Goal: Information Seeking & Learning: Check status

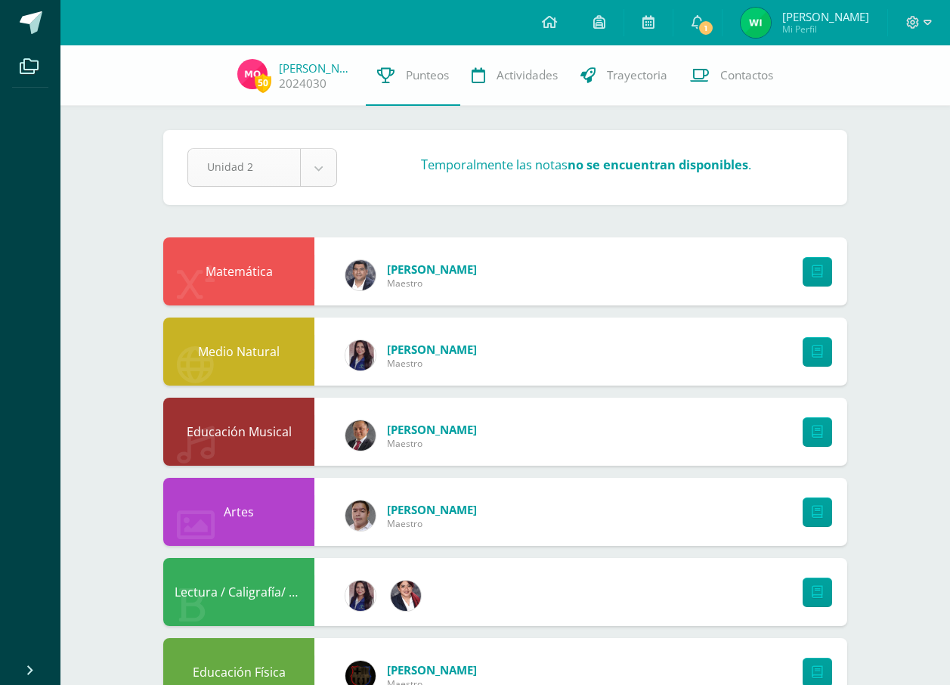
click at [311, 165] on body "Archivos Cerrar panel Configuración Cerrar sesión Wilfredo Saúl Mi Perfil 1 1 A…" at bounding box center [475, 568] width 950 height 1136
click at [412, 76] on span "Punteos" at bounding box center [427, 75] width 43 height 16
click at [502, 77] on span "Actividades" at bounding box center [526, 75] width 61 height 16
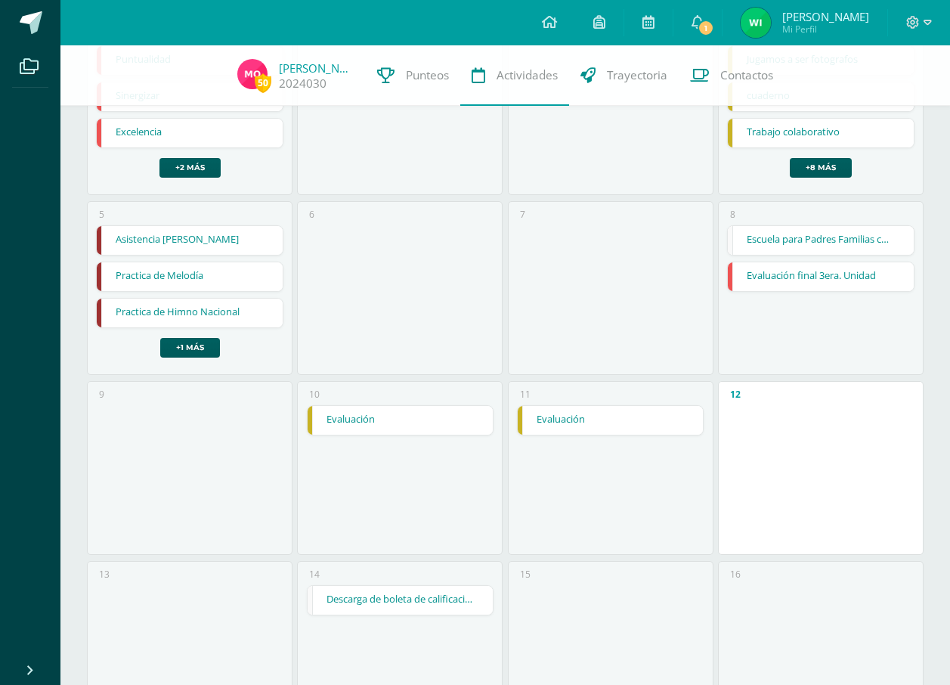
scroll to position [227, 0]
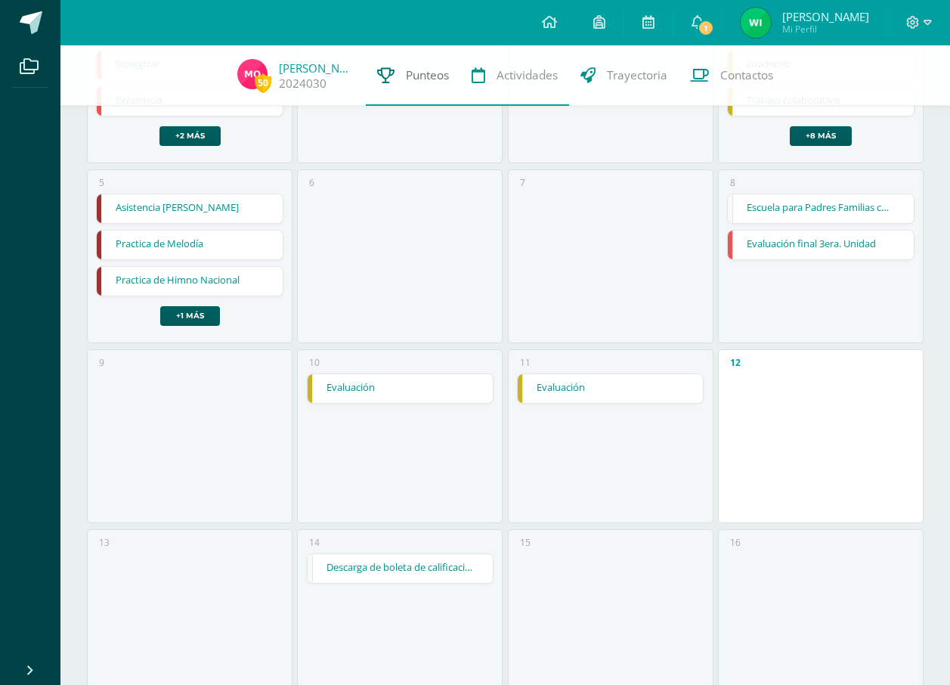
click at [412, 73] on span "Punteos" at bounding box center [427, 75] width 43 height 16
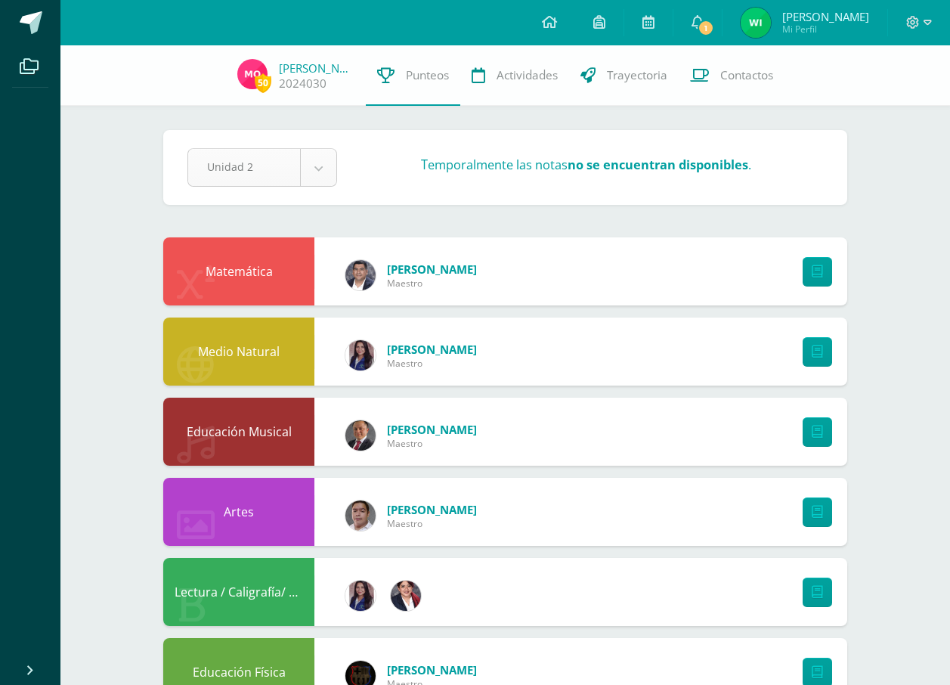
click at [331, 170] on body "Archivos Cerrar panel Configuración Cerrar sesión Wilfredo Saúl Mi Perfil 1 1 A…" at bounding box center [475, 568] width 950 height 1136
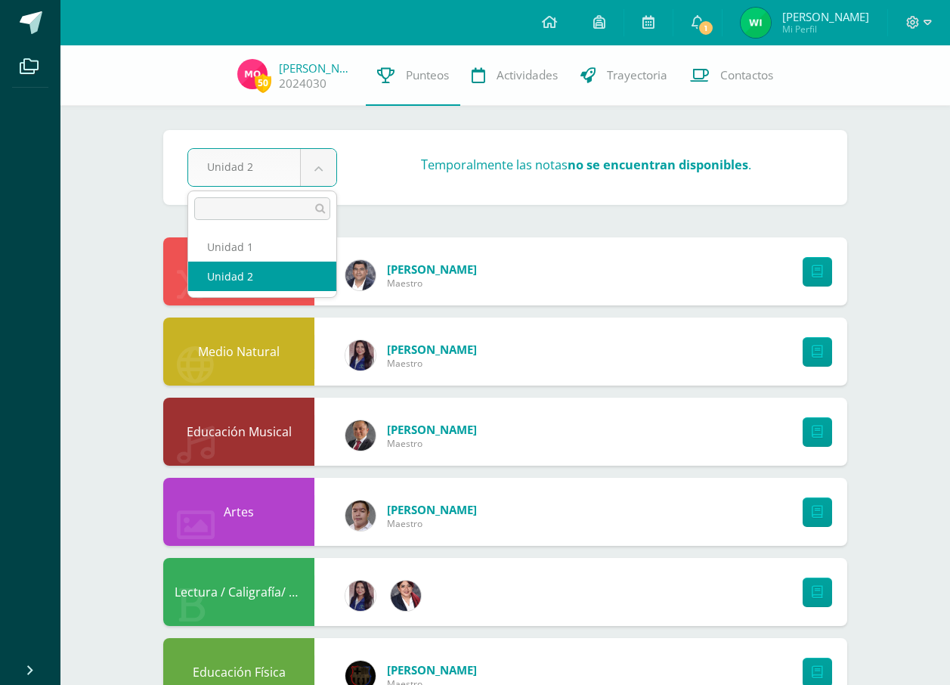
click at [331, 170] on body "Archivos Cerrar panel Configuración Cerrar sesión Wilfredo Saúl Mi Perfil 1 1 A…" at bounding box center [475, 568] width 950 height 1136
